Goal: Information Seeking & Learning: Check status

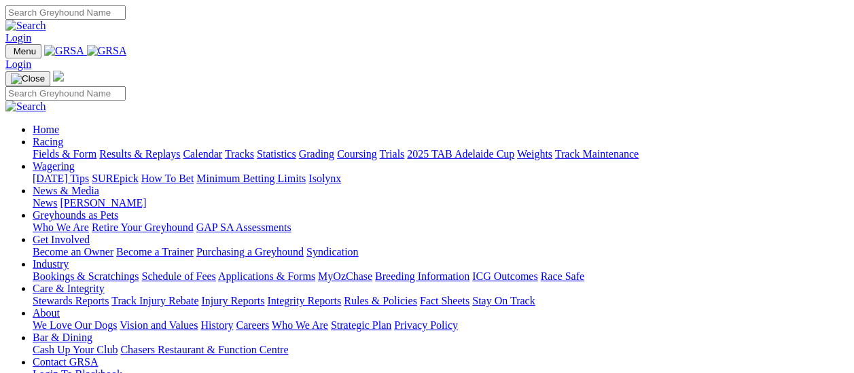
click at [140, 148] on link "Results & Replays" at bounding box center [139, 154] width 81 height 12
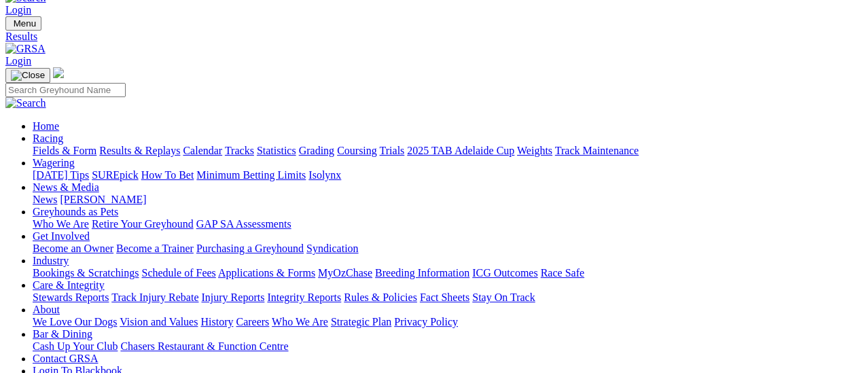
scroll to position [68, 0]
